Goal: Go to known website: Go to known website

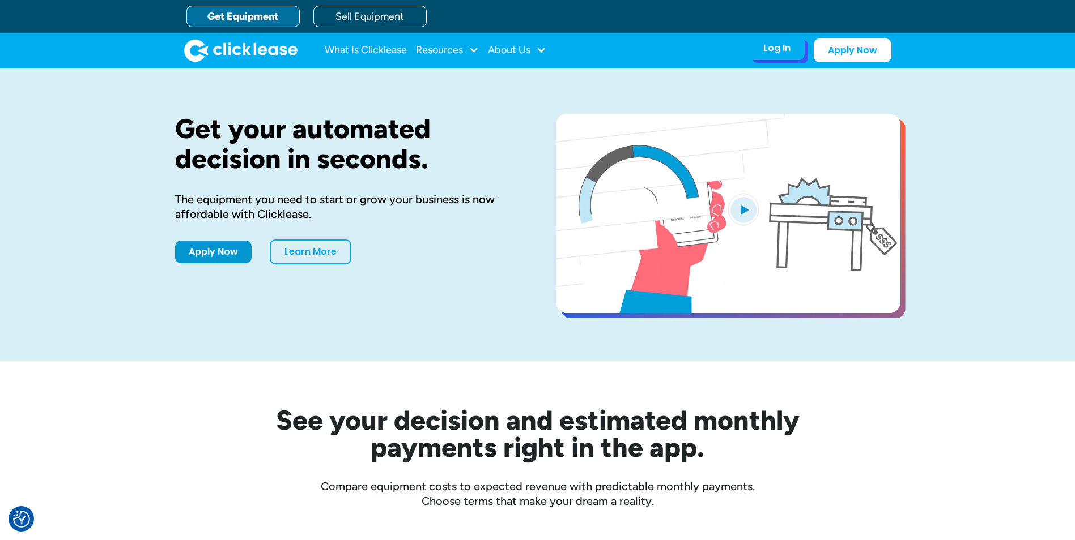
click at [766, 54] on div "Log In" at bounding box center [776, 47] width 27 height 11
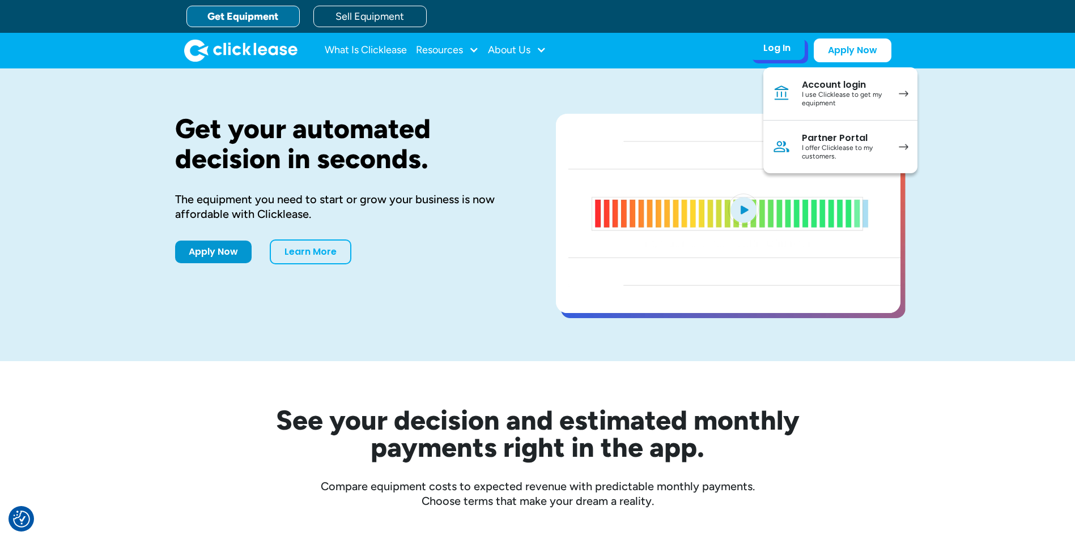
click at [794, 138] on link "Partner Portal I offer Clicklease to my customers." at bounding box center [840, 147] width 154 height 53
